Goal: Task Accomplishment & Management: Manage account settings

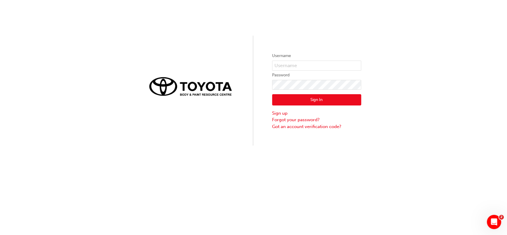
click at [405, 11] on div "Username Password Sign In Sign up Forgot your password? Got an account verifica…" at bounding box center [253, 73] width 507 height 146
click at [452, 62] on div "Username Password Sign In Sign up Forgot your password? Got an account verifica…" at bounding box center [253, 73] width 507 height 146
click at [337, 179] on div "Username Password Sign In Sign up Forgot your password? Got an account verifica…" at bounding box center [253, 117] width 507 height 235
click at [51, 87] on div "Username Password Sign In Sign up Forgot your password? Got an account verifica…" at bounding box center [253, 73] width 507 height 146
click at [304, 177] on div "Username Password Sign In Sign up Forgot your password? Got an account verifica…" at bounding box center [253, 117] width 507 height 235
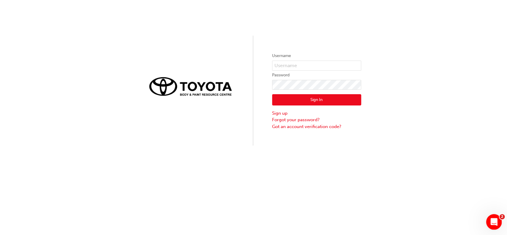
click at [494, 223] on icon "Open Intercom Messenger" at bounding box center [494, 221] width 10 height 10
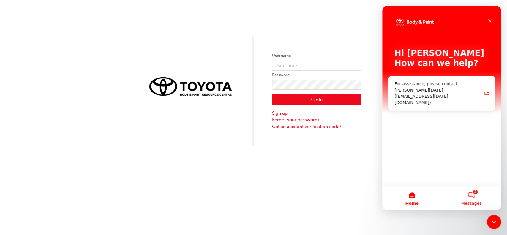
click at [469, 191] on button "2 Messages" at bounding box center [471, 198] width 59 height 24
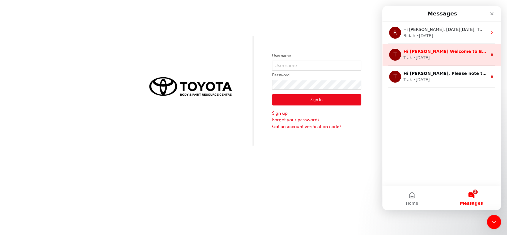
click at [435, 55] on div "Trak • [DATE]" at bounding box center [446, 58] width 84 height 6
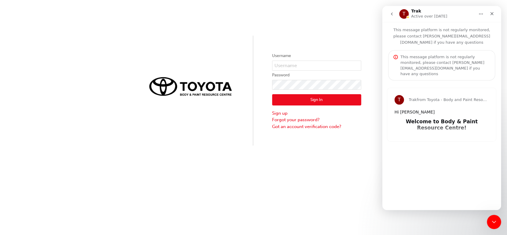
click at [393, 12] on icon "go back" at bounding box center [392, 14] width 5 height 5
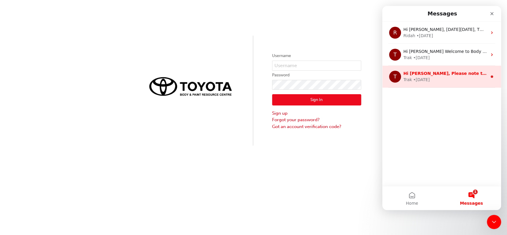
click at [411, 77] on div "Trak" at bounding box center [408, 80] width 9 height 6
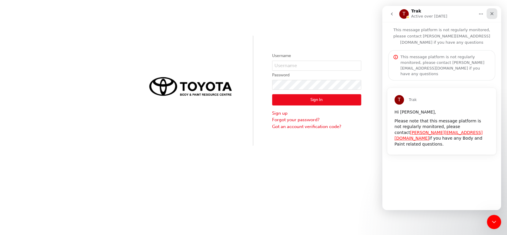
click at [494, 11] on div "Close" at bounding box center [492, 13] width 11 height 11
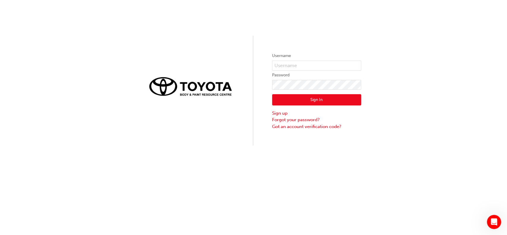
click at [71, 212] on div "Username Password Sign In Sign up Forgot your password? Got an account verifica…" at bounding box center [253, 117] width 507 height 235
click at [274, 41] on div "Username Password Sign In Sign up Forgot your password? Got an account verifica…" at bounding box center [253, 73] width 507 height 146
drag, startPoint x: 274, startPoint y: 41, endPoint x: 271, endPoint y: 43, distance: 3.5
click at [223, 166] on div "Username Password Sign In Sign up Forgot your password? Got an account verifica…" at bounding box center [253, 117] width 507 height 235
click at [10, 210] on div "Username Password Sign In Sign up Forgot your password? Got an account verifica…" at bounding box center [253, 117] width 507 height 235
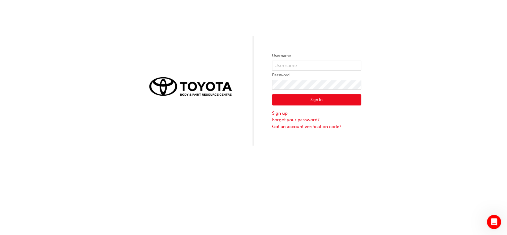
click at [176, 178] on div "Username Password Sign In Sign up Forgot your password? Got an account verifica…" at bounding box center [253, 117] width 507 height 235
click at [444, 33] on div "Username Password Sign In Sign up Forgot your password? Got an account verifica…" at bounding box center [253, 73] width 507 height 146
click at [378, 47] on div "Username Password Sign In Sign up Forgot your password? Got an account verifica…" at bounding box center [253, 73] width 507 height 146
click at [307, 67] on input "text" at bounding box center [316, 66] width 89 height 10
type input "[PERSON_NAME][EMAIL_ADDRESS][DOMAIN_NAME]"
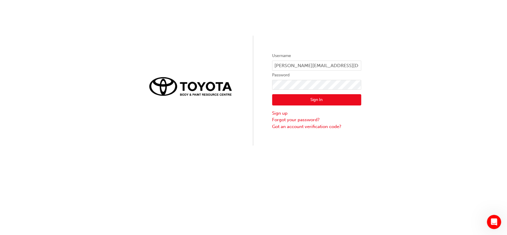
click at [310, 94] on button "Sign In" at bounding box center [316, 99] width 89 height 11
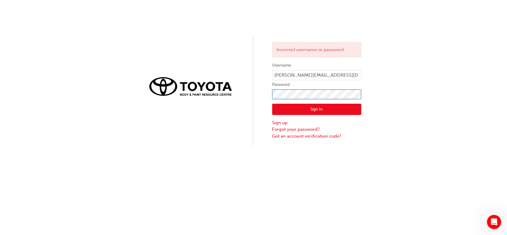
click button "Sign In" at bounding box center [316, 109] width 89 height 11
